Goal: Submit feedback/report problem

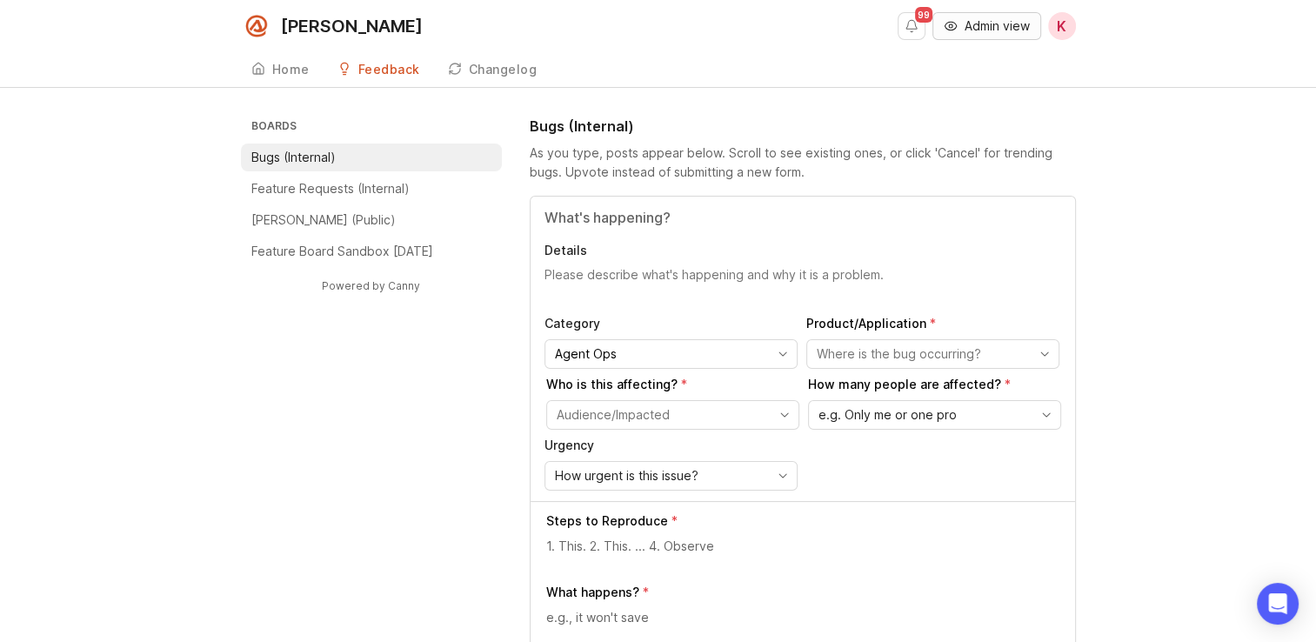
click at [1002, 19] on span "Admin view" at bounding box center [997, 25] width 65 height 17
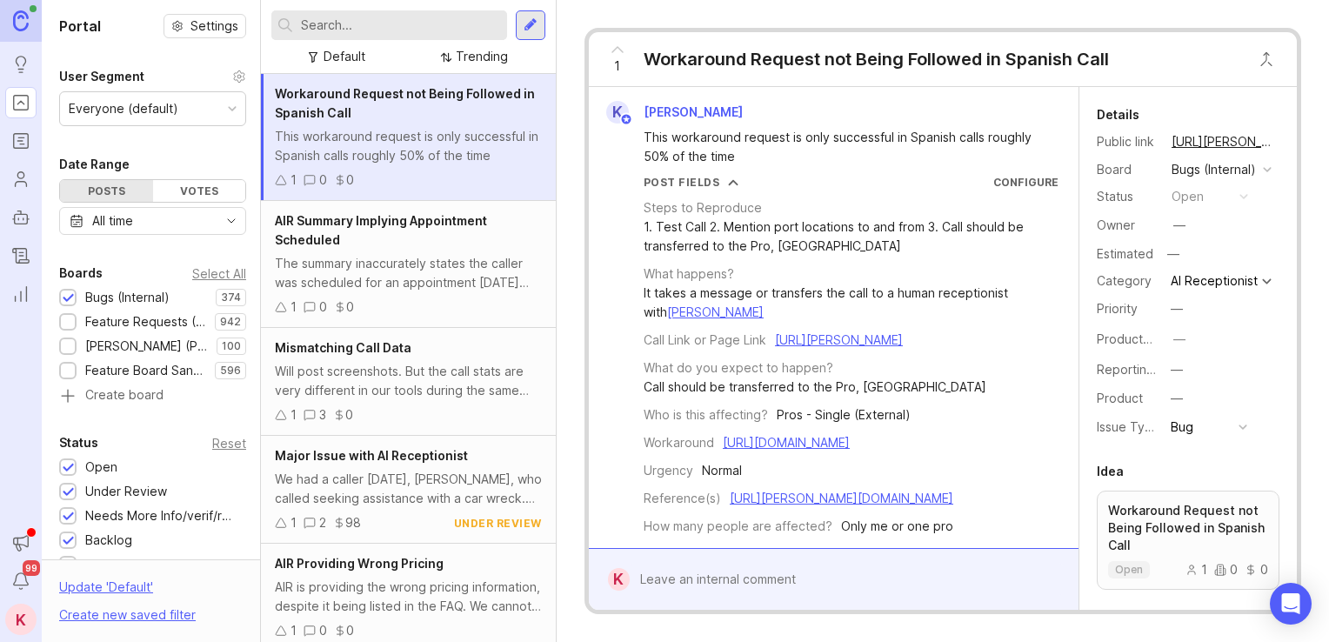
click at [424, 25] on input "text" at bounding box center [400, 25] width 199 height 19
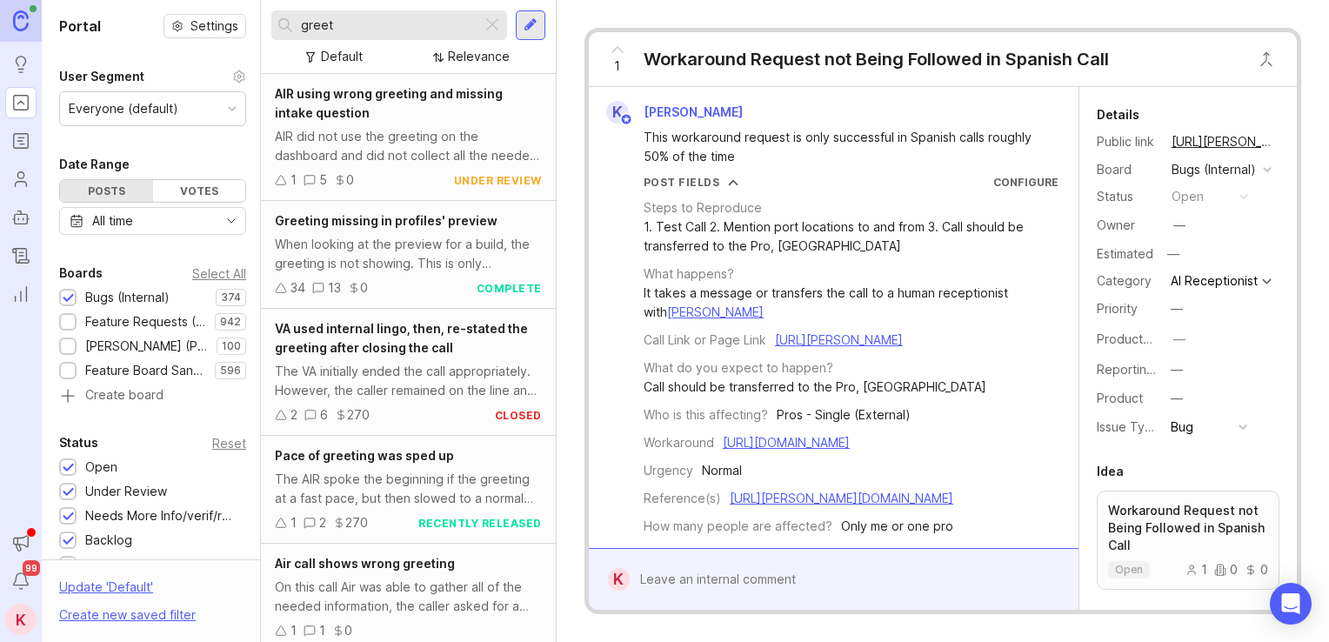
click at [424, 99] on span "AIR using wrong greeting and missing intake question" at bounding box center [389, 103] width 228 height 34
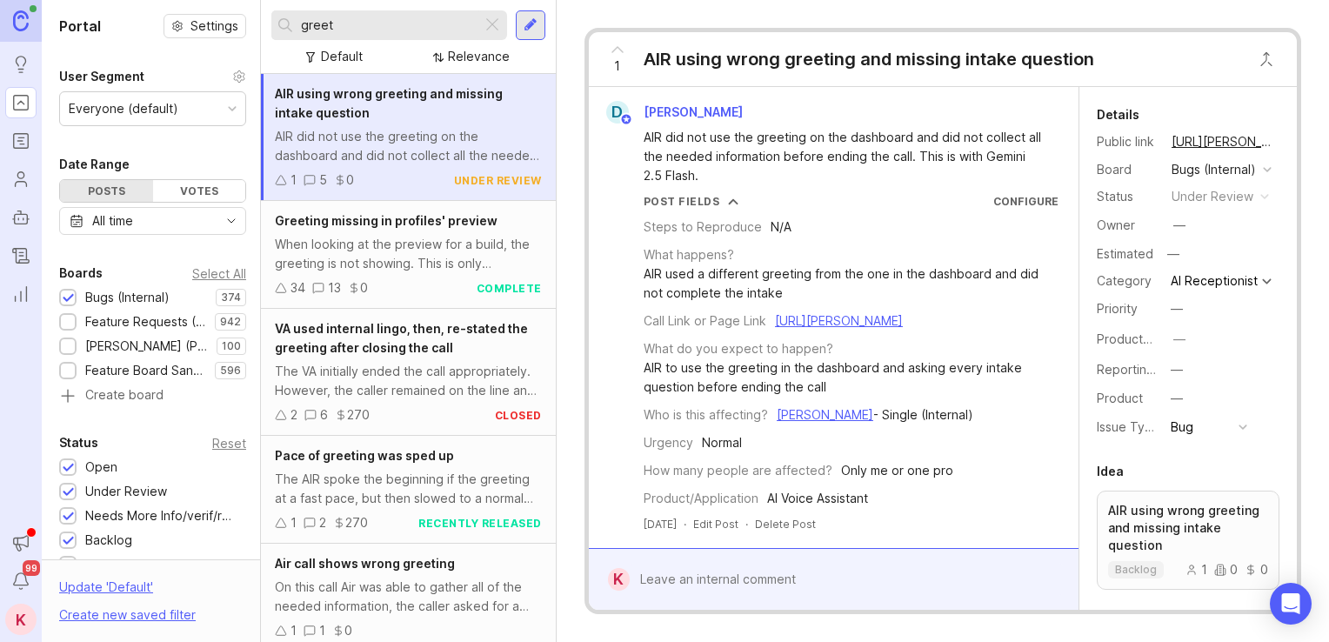
click at [424, 99] on span "AIR using wrong greeting and missing intake question" at bounding box center [389, 103] width 228 height 34
click at [424, 98] on span "AIR using wrong greeting and missing intake question" at bounding box center [389, 103] width 228 height 34
click at [390, 24] on input "greet" at bounding box center [388, 25] width 174 height 19
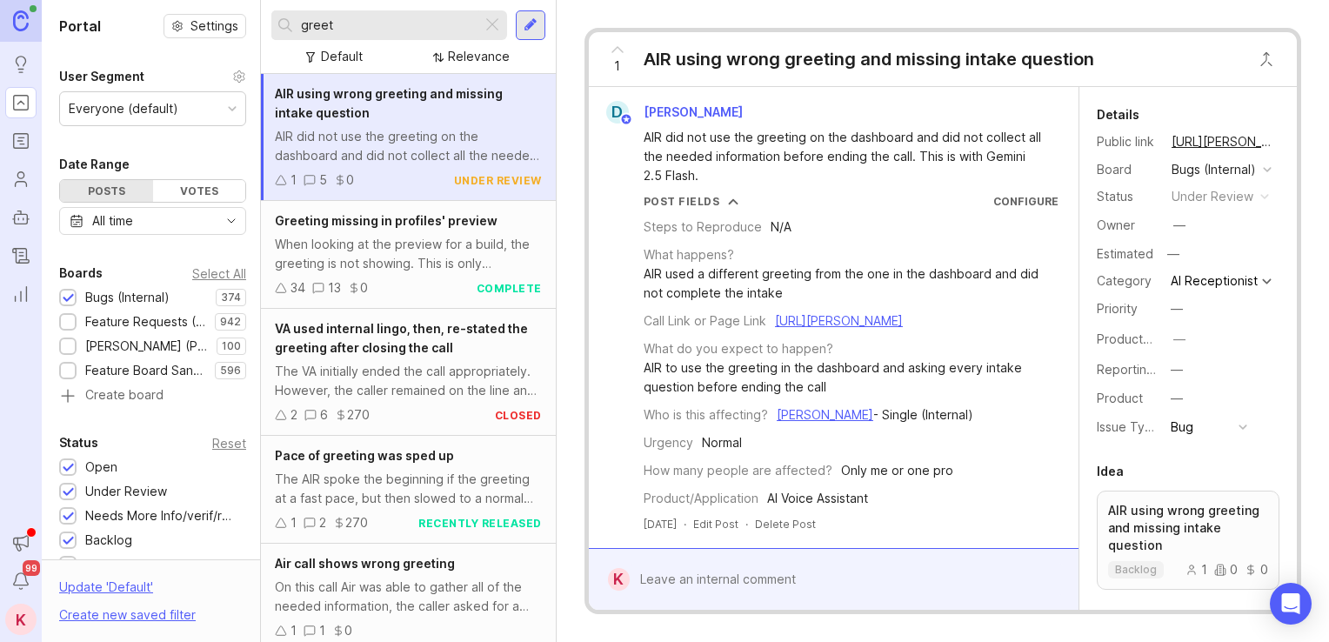
click at [390, 24] on input "greet" at bounding box center [388, 25] width 174 height 19
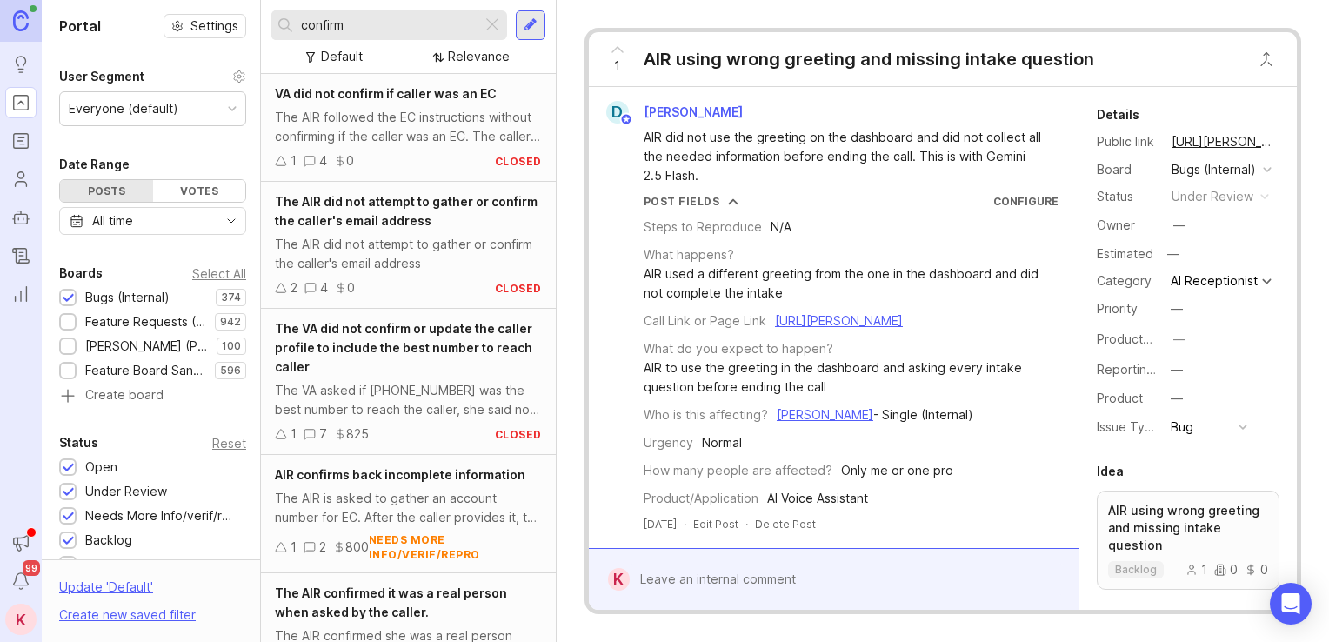
drag, startPoint x: 388, startPoint y: 28, endPoint x: 263, endPoint y: 16, distance: 125.8
click at [263, 16] on div "confirm Default Relevance" at bounding box center [408, 37] width 295 height 74
type input "greet"
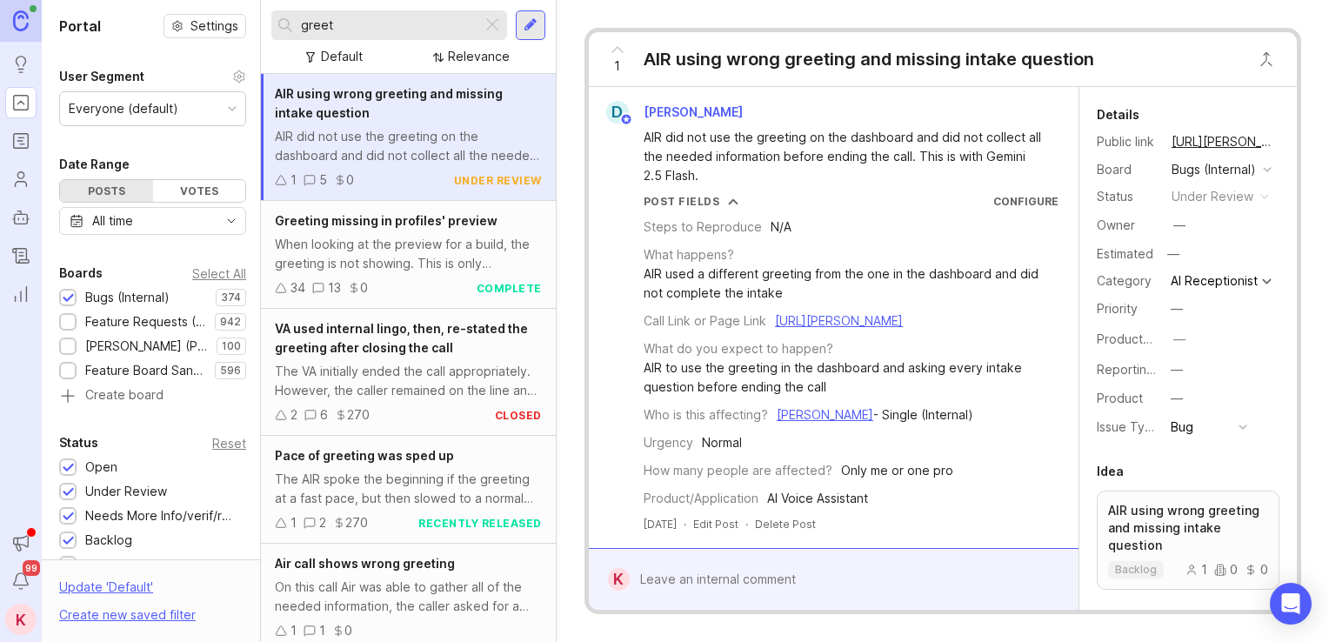
click at [432, 117] on div "AIR using wrong greeting and missing intake question" at bounding box center [408, 103] width 267 height 38
click at [349, 128] on div "AIR did not use the greeting on the dashboard and did not collect all the neede…" at bounding box center [408, 146] width 267 height 38
click at [407, 92] on span "AIR using wrong greeting and missing intake question" at bounding box center [389, 103] width 228 height 34
click at [493, 116] on div "AIR using wrong greeting and missing intake question" at bounding box center [408, 103] width 267 height 38
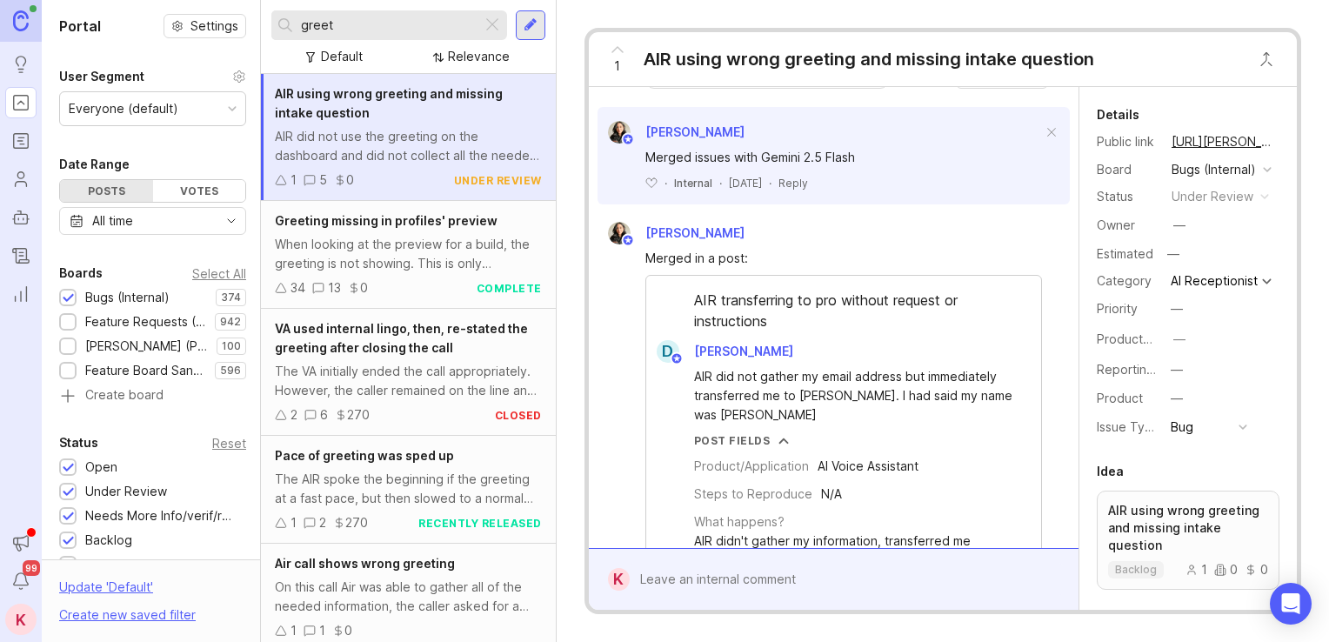
drag, startPoint x: 946, startPoint y: 412, endPoint x: 974, endPoint y: 297, distance: 118.1
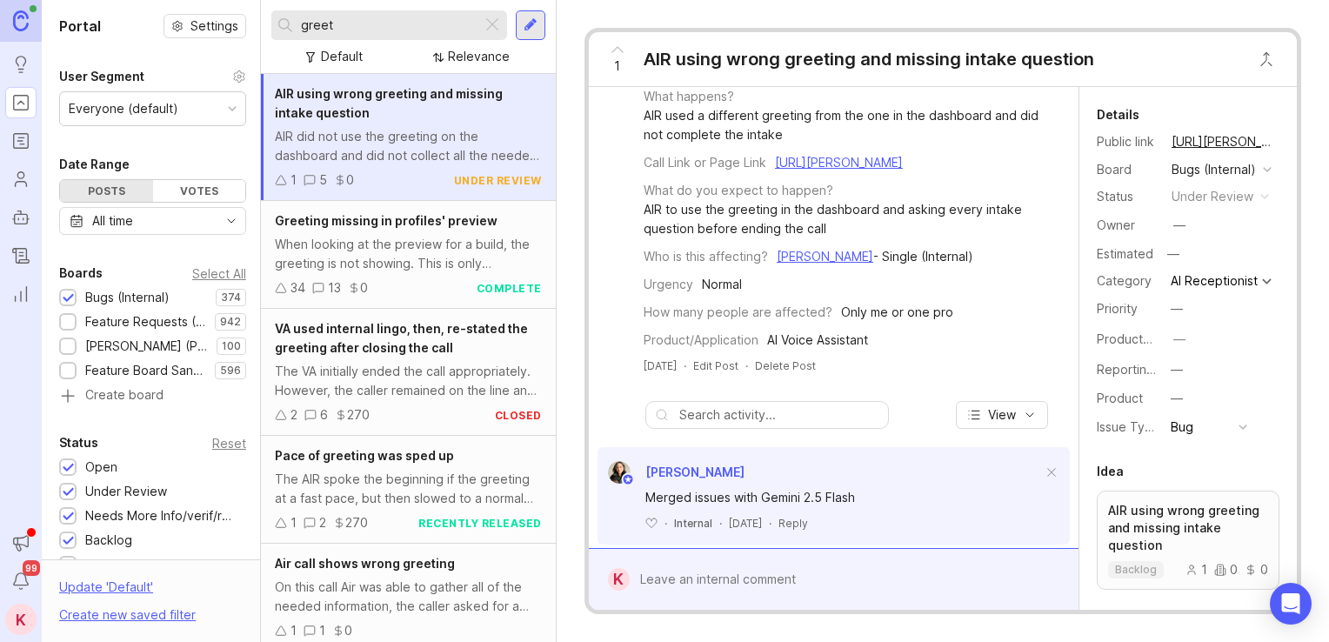
drag, startPoint x: 953, startPoint y: 313, endPoint x: 959, endPoint y: 239, distance: 74.1
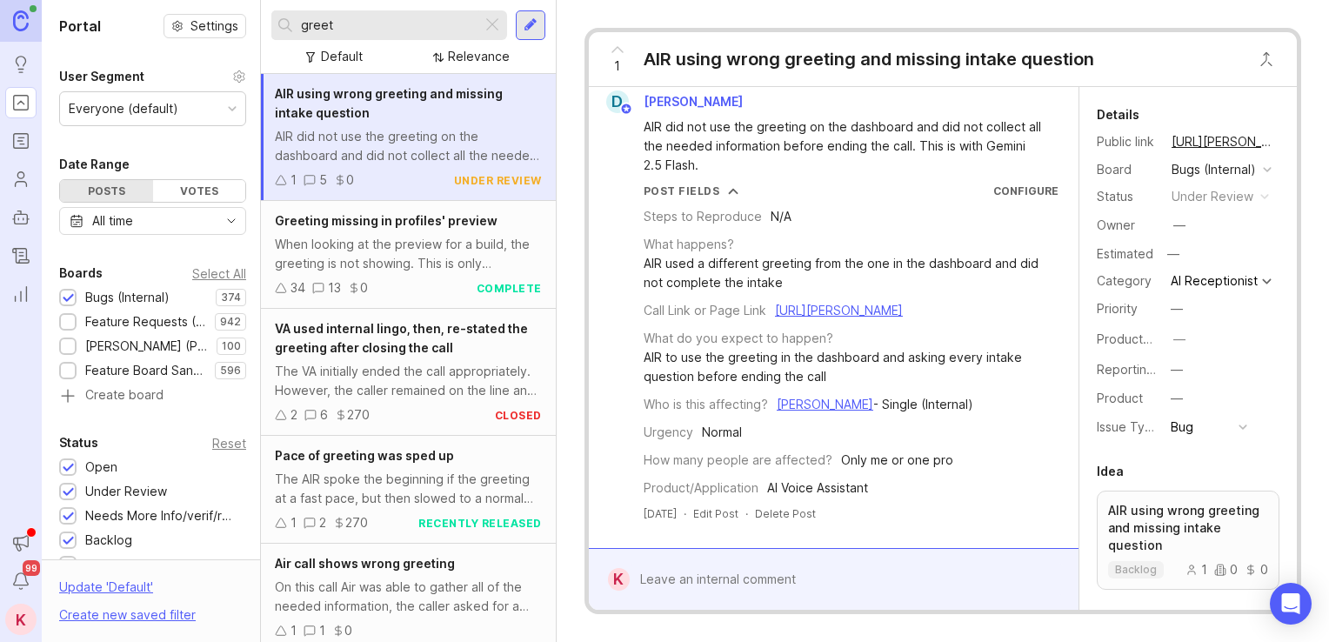
drag, startPoint x: 946, startPoint y: 325, endPoint x: 959, endPoint y: 271, distance: 56.3
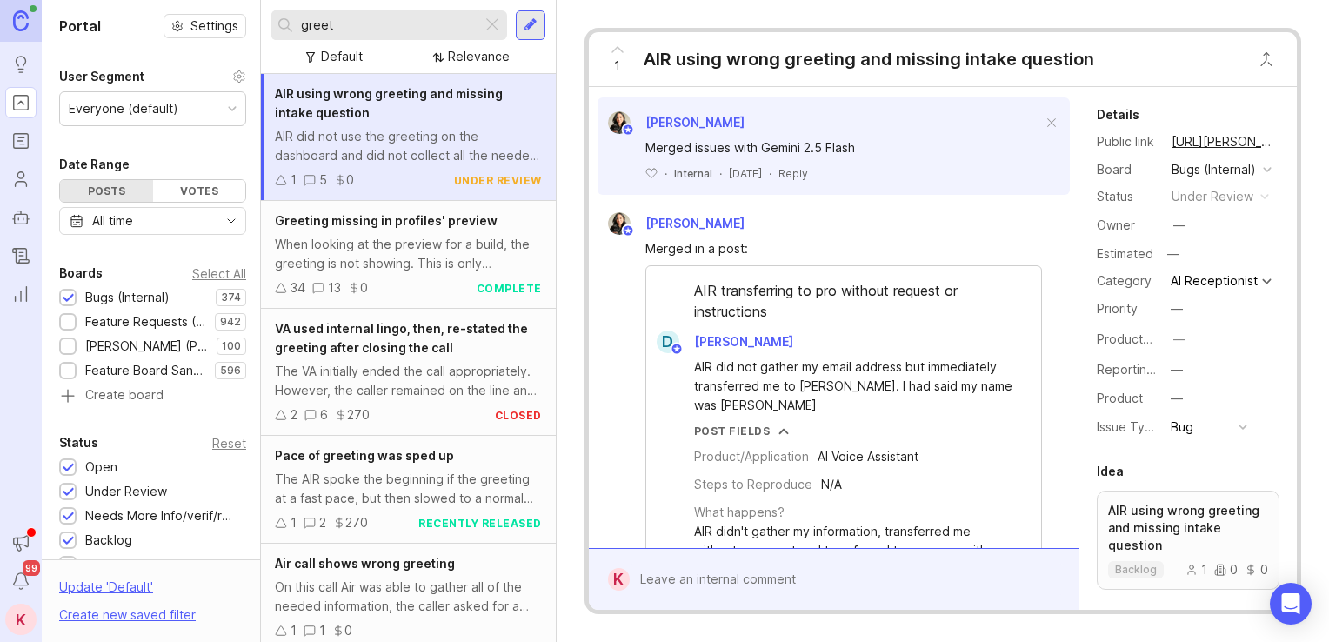
drag, startPoint x: 956, startPoint y: 271, endPoint x: 931, endPoint y: 395, distance: 126.9
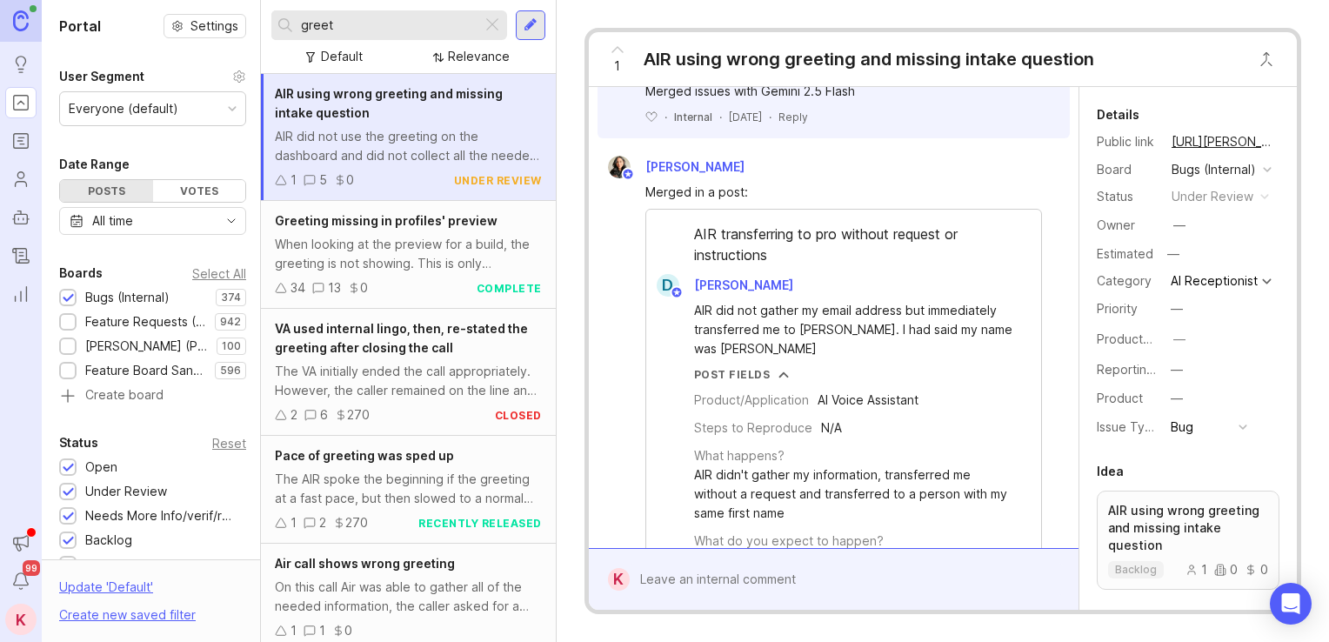
click at [372, 27] on input "greet" at bounding box center [388, 25] width 174 height 19
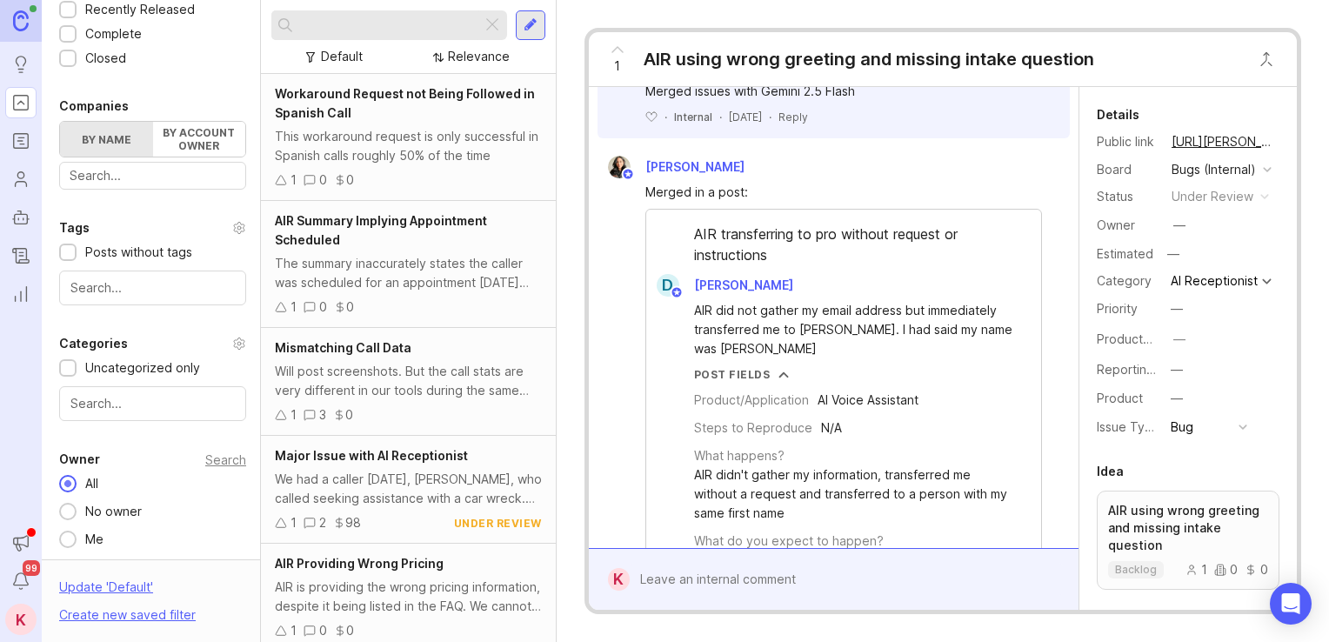
click at [93, 535] on div "Me" at bounding box center [95, 539] width 36 height 19
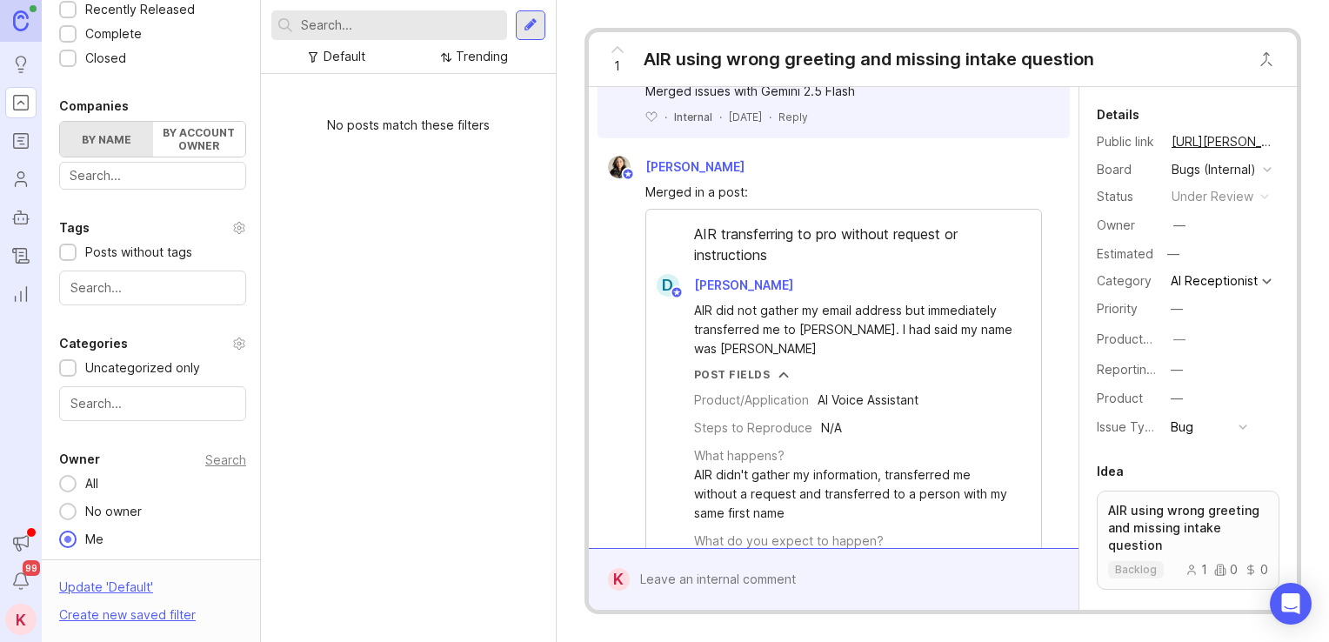
click at [65, 489] on div at bounding box center [67, 483] width 17 height 17
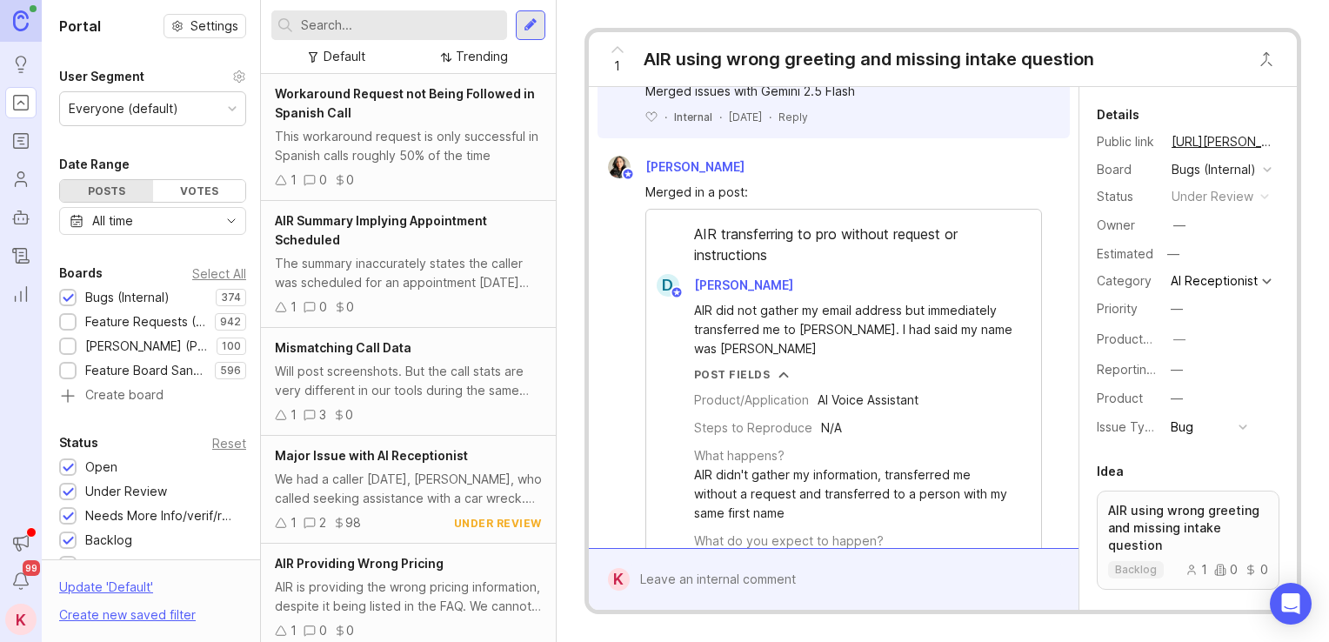
click at [175, 111] on div "Everyone (default)" at bounding box center [152, 108] width 185 height 33
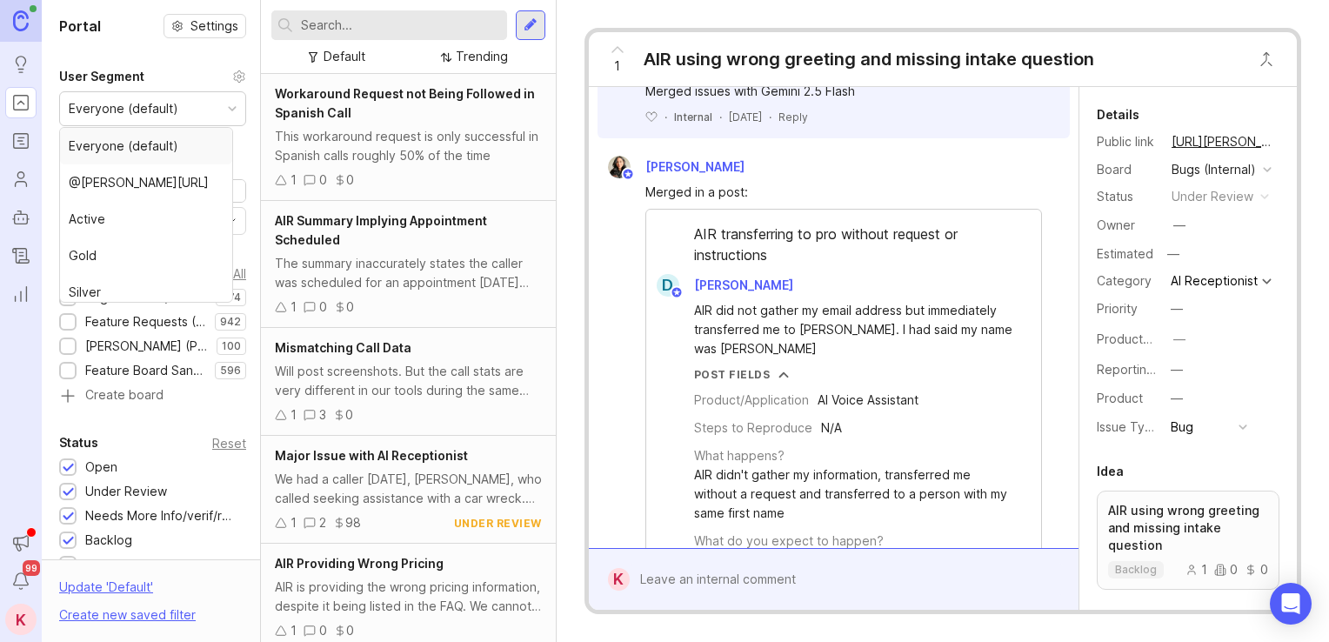
click at [357, 25] on input "text" at bounding box center [400, 25] width 199 height 19
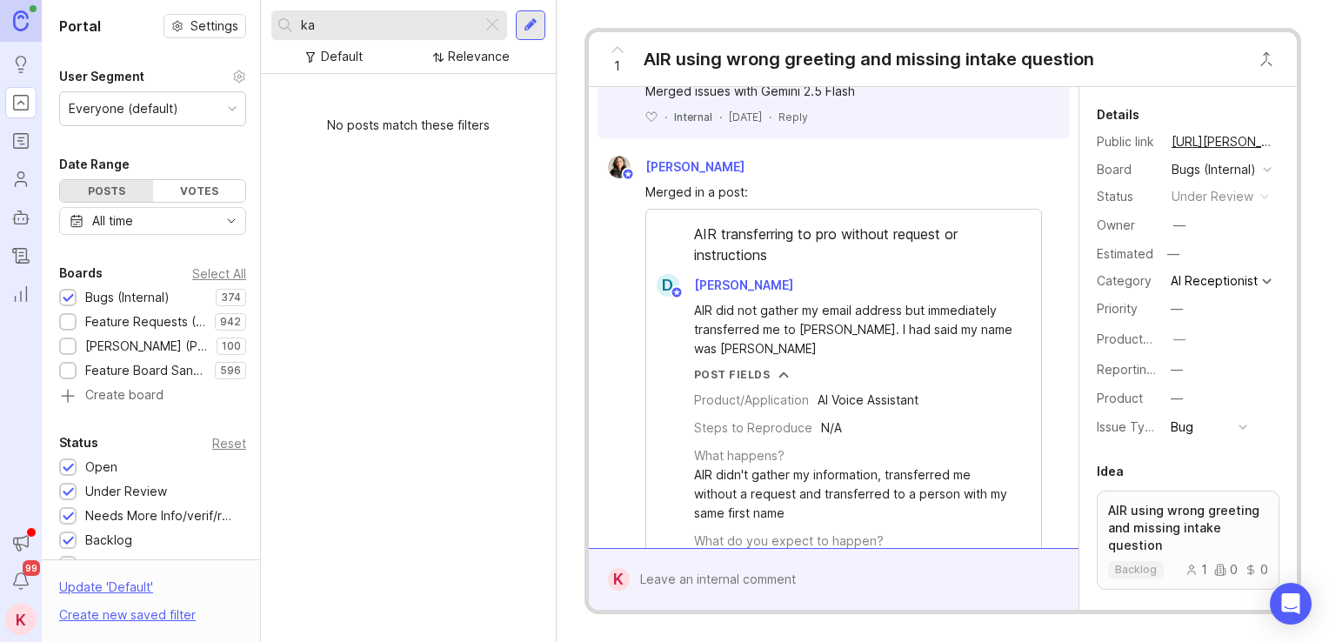
type input "k"
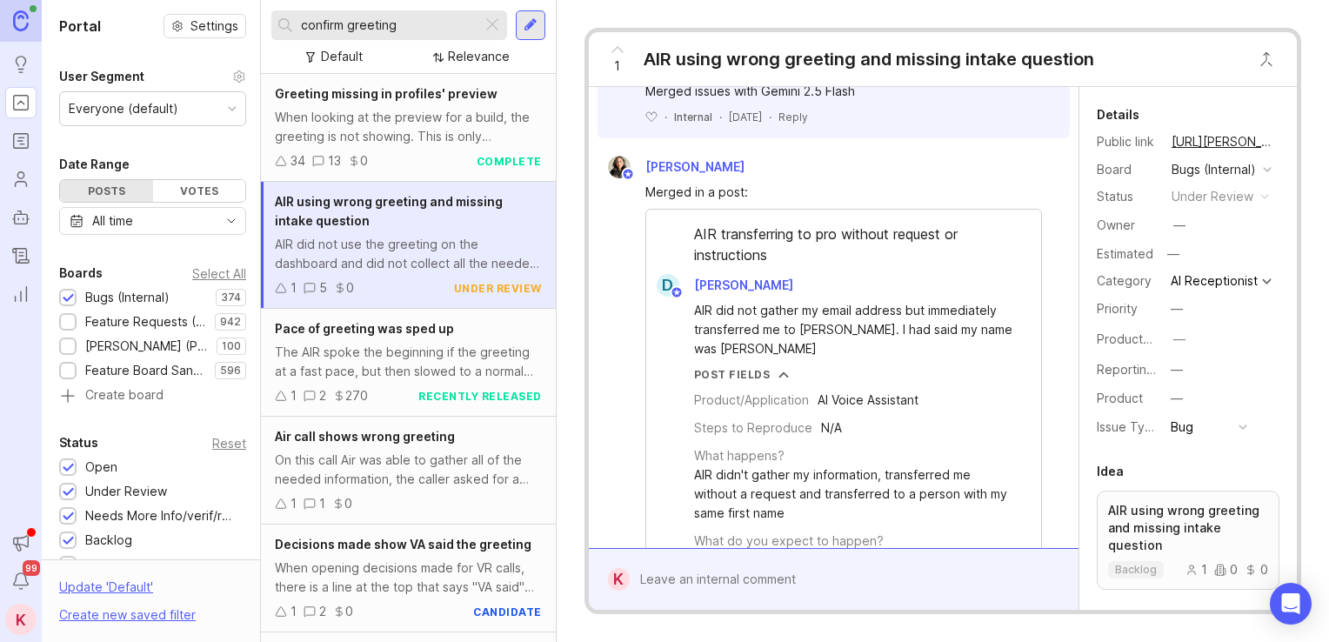
type input "confirm greeting"
drag, startPoint x: 538, startPoint y: 311, endPoint x: 538, endPoint y: 363, distance: 52.2
click at [421, 444] on div "Air call shows wrong greeting" at bounding box center [408, 436] width 267 height 19
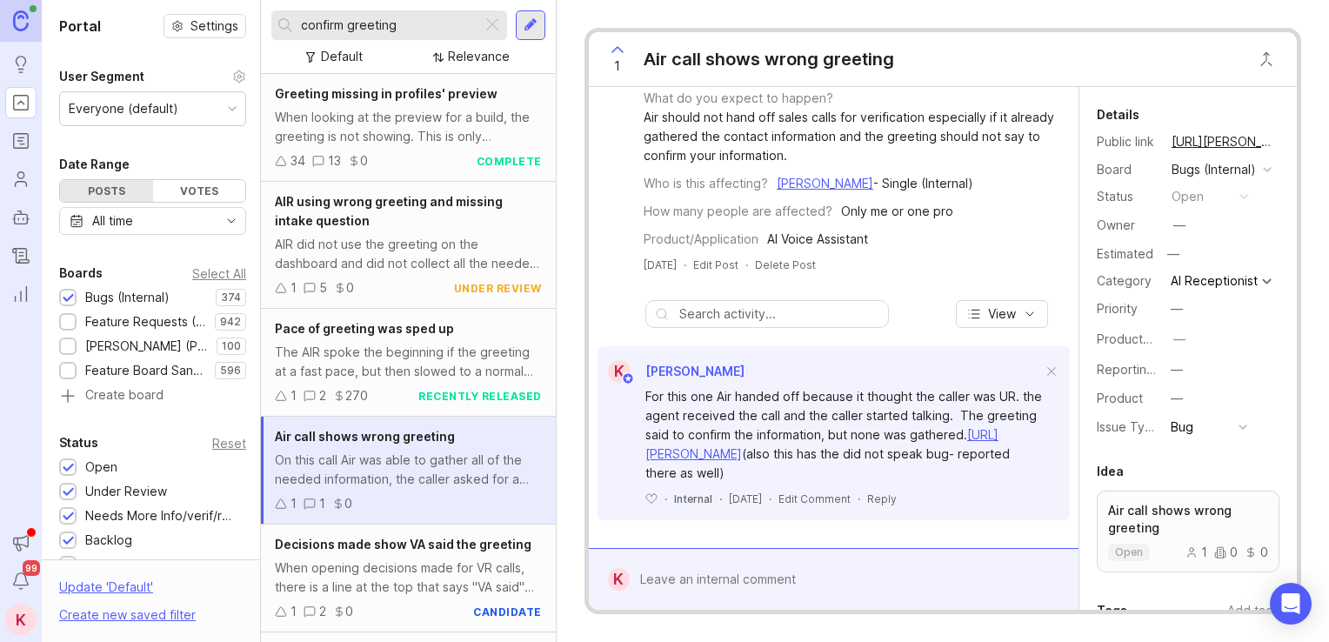
scroll to position [383, 0]
drag, startPoint x: 880, startPoint y: 326, endPoint x: 881, endPoint y: 431, distance: 104.4
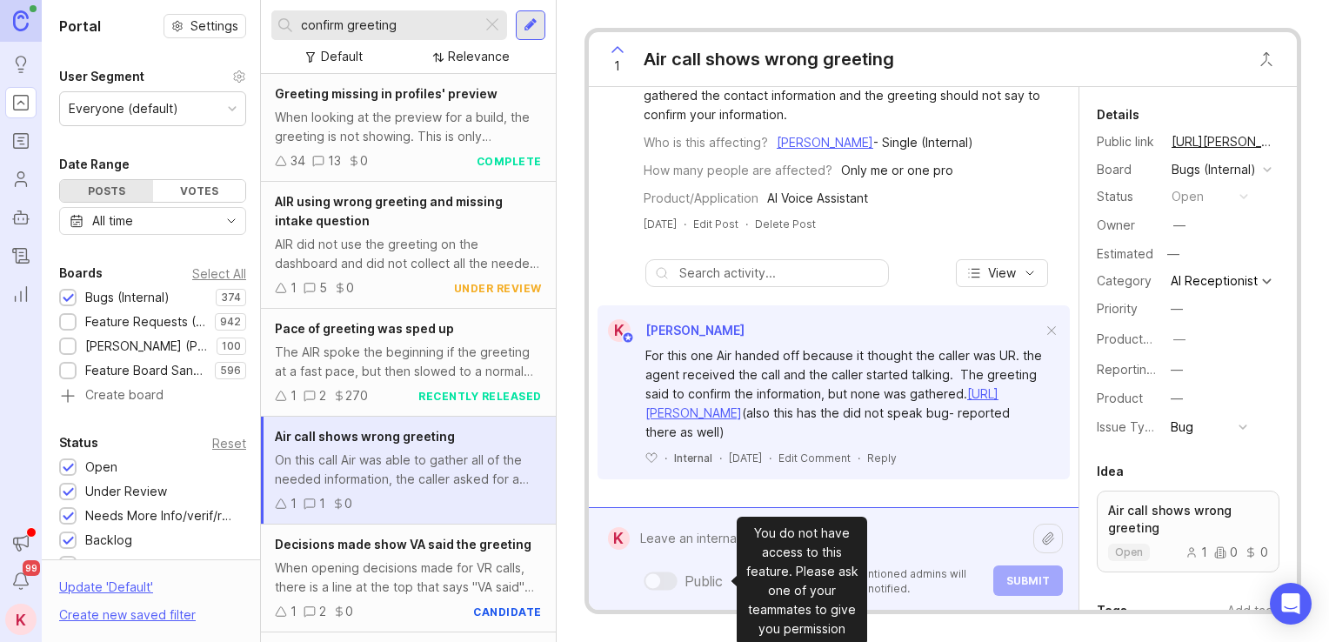
click at [689, 574] on div "Public Mentioned admins will be notified. Submit" at bounding box center [846, 559] width 433 height 74
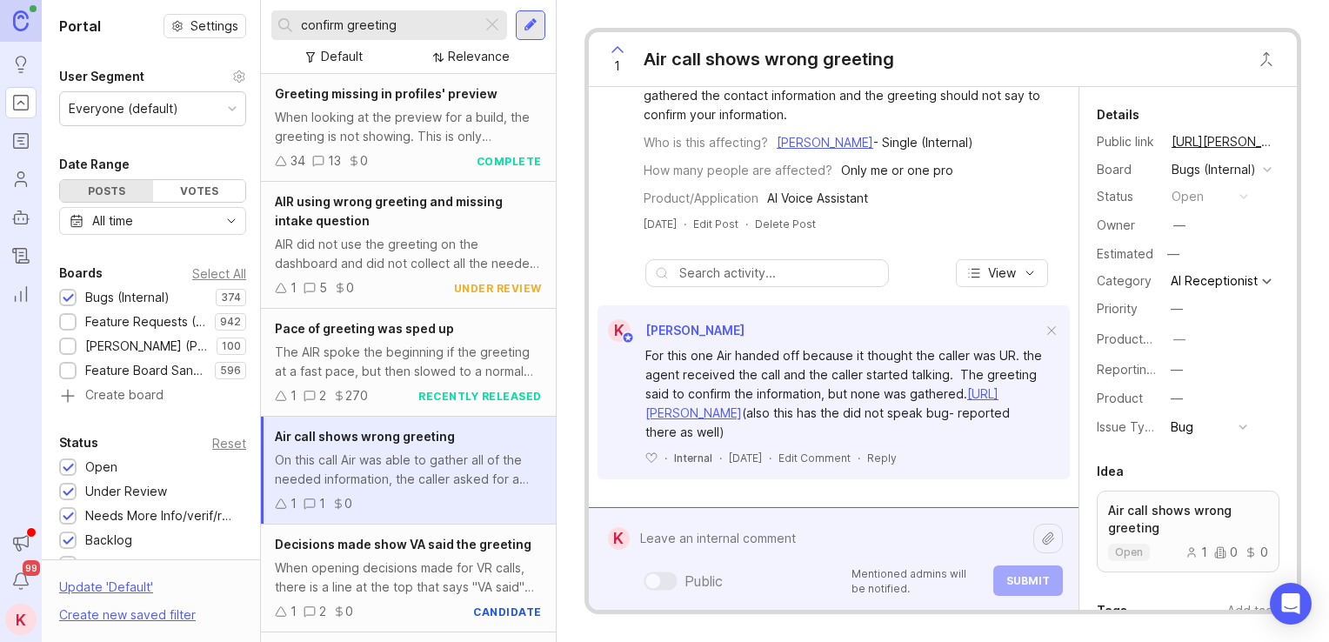
click at [741, 531] on textarea at bounding box center [832, 538] width 404 height 33
click at [685, 538] on textarea at bounding box center [832, 538] width 404 height 33
paste textarea "[URL][PERSON_NAME]"
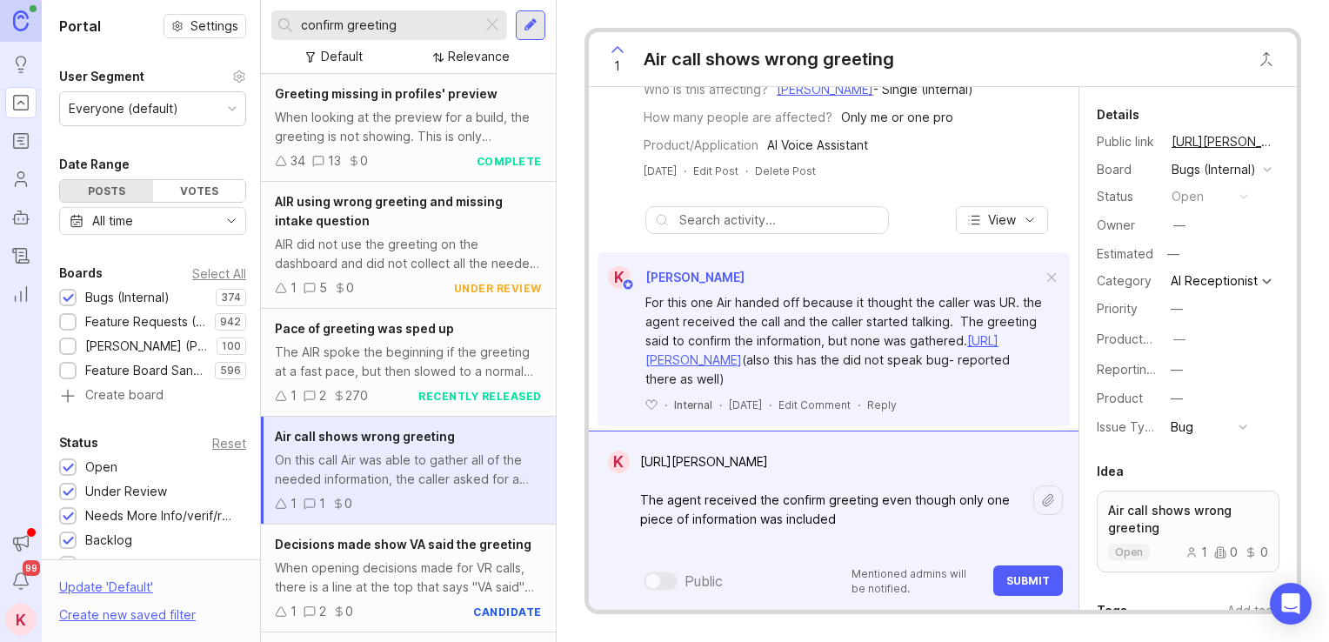
click at [815, 539] on textarea "[URL][PERSON_NAME] The agent received the confirm greeting even though only one…" at bounding box center [832, 500] width 404 height 110
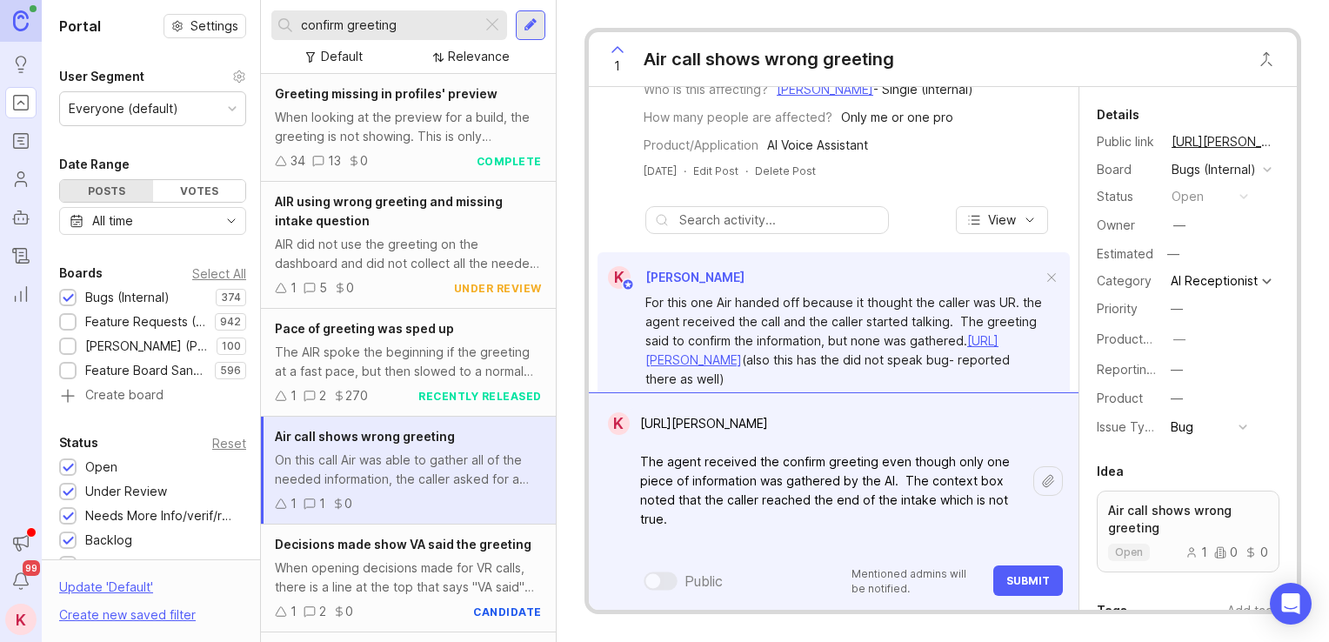
type textarea "[URL][PERSON_NAME] The agent received the confirm greeting even though only one…"
click at [1014, 572] on button "Submit" at bounding box center [1028, 580] width 70 height 30
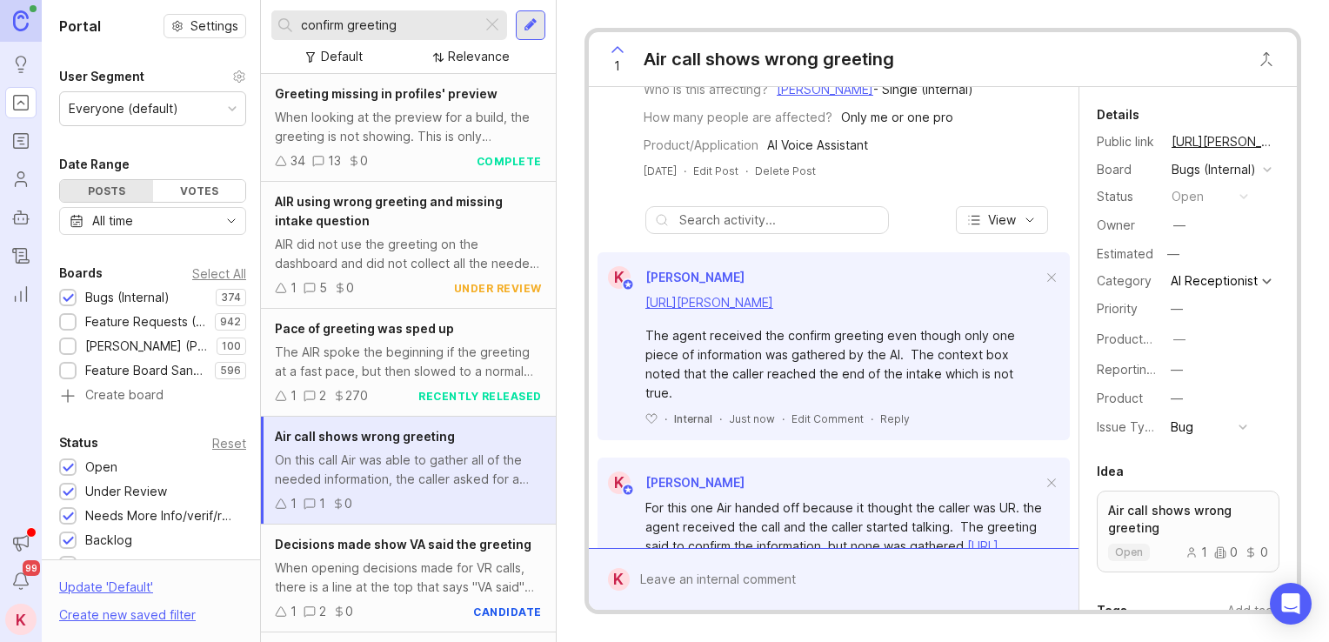
click at [12, 271] on link "Changelog" at bounding box center [20, 255] width 31 height 31
